Goal: Information Seeking & Learning: Find specific fact

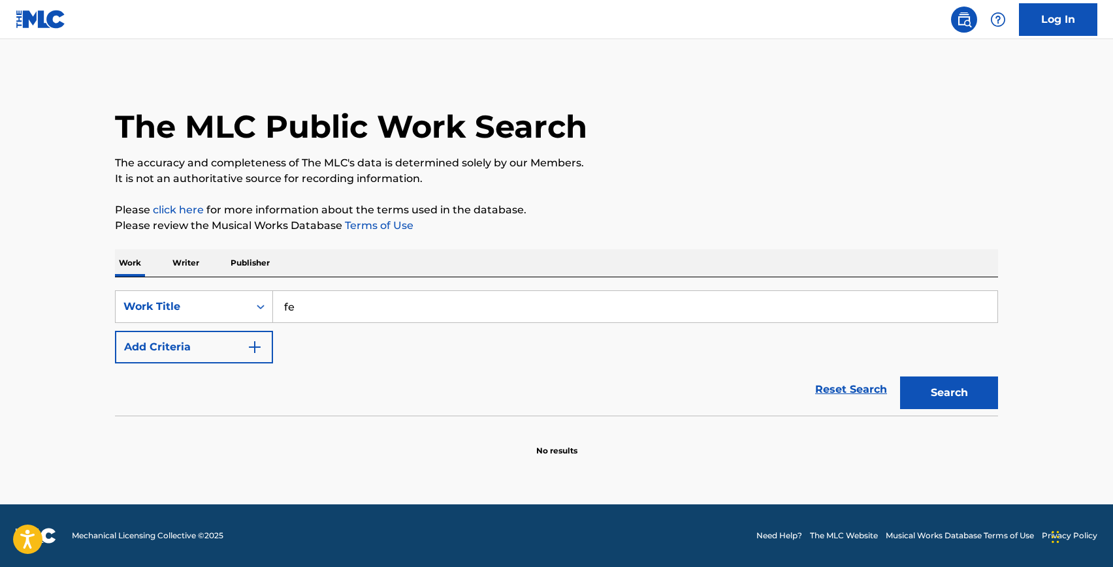
type input "f"
click at [368, 328] on div "hey baby here 's that song you wanted" at bounding box center [537, 336] width 528 height 24
click at [930, 389] on button "Search" at bounding box center [949, 393] width 98 height 33
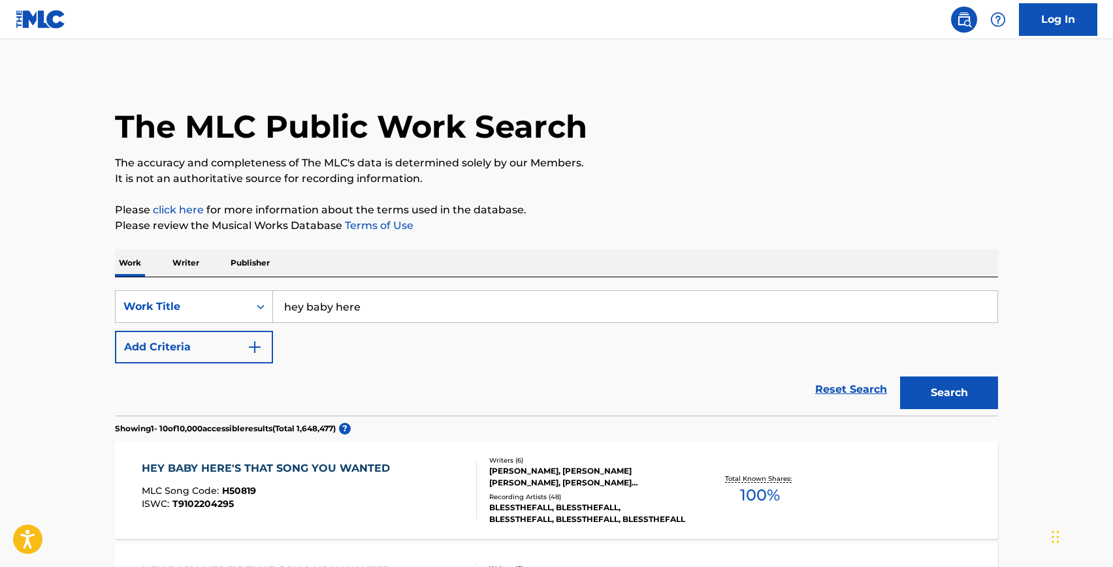
drag, startPoint x: 340, startPoint y: 294, endPoint x: 222, endPoint y: 287, distance: 117.7
click at [222, 287] on div "SearchWithCriteria480d2e45-0a3b-43e3-8874-db548b851895 Work Title hey baby here…" at bounding box center [556, 346] width 883 height 138
drag, startPoint x: 514, startPoint y: 313, endPoint x: 276, endPoint y: 288, distance: 239.0
click at [276, 288] on div "SearchWithCriteria480d2e45-0a3b-43e3-8874-db548b851895 Work Title hey baby here…" at bounding box center [556, 346] width 883 height 138
type input "c"
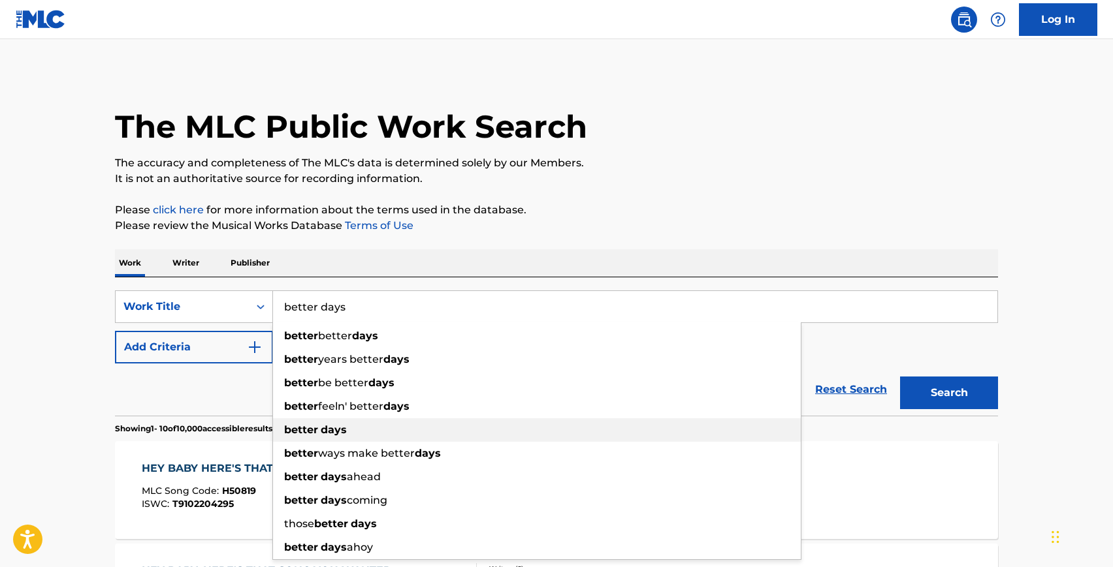
click at [345, 436] on div "better days" at bounding box center [537, 431] width 528 height 24
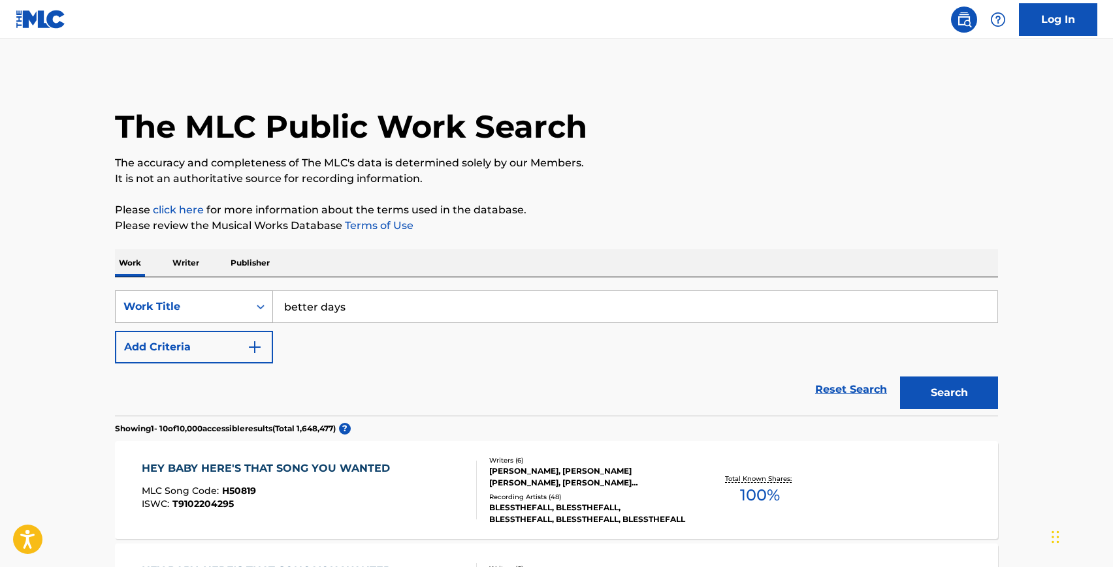
drag, startPoint x: 387, startPoint y: 309, endPoint x: 131, endPoint y: 291, distance: 256.5
click at [131, 291] on div "SearchWithCriteria480d2e45-0a3b-43e3-8874-db548b851895 Work Title better days" at bounding box center [556, 307] width 883 height 33
type input "the death we seek"
click at [326, 336] on strong "death" at bounding box center [321, 336] width 32 height 12
click at [963, 387] on button "Search" at bounding box center [949, 393] width 98 height 33
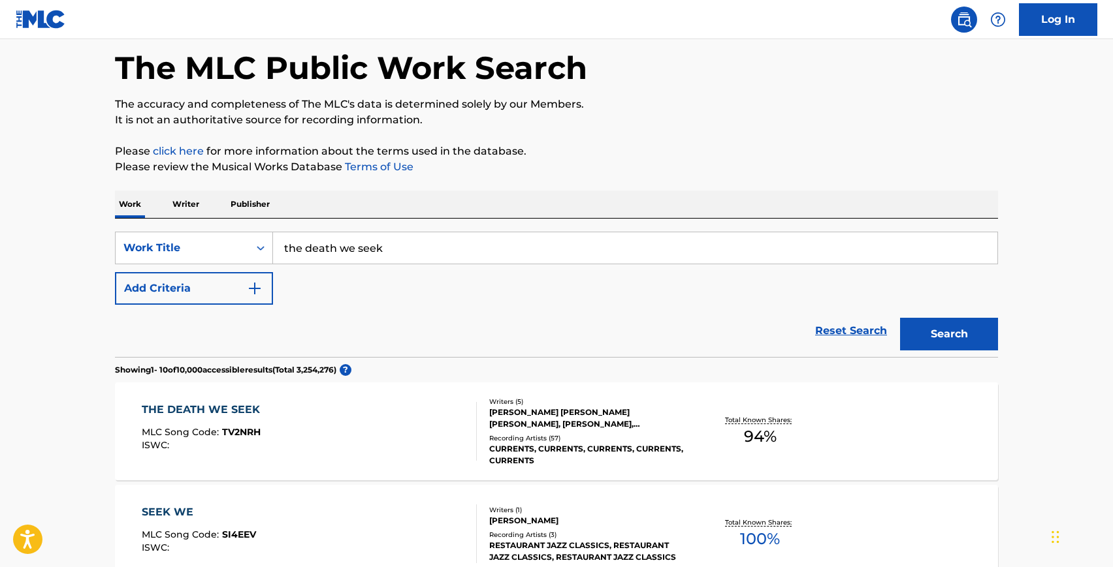
scroll to position [59, 0]
click at [448, 419] on div "THE DEATH WE SEEK MLC Song Code : TV2NRH ISWC :" at bounding box center [310, 431] width 336 height 59
